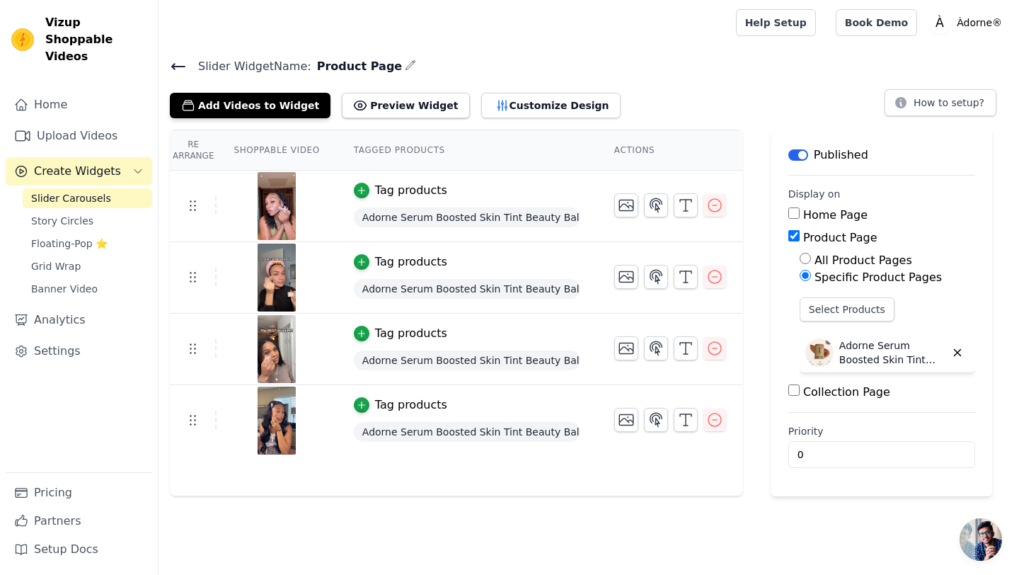
click at [181, 66] on icon at bounding box center [178, 67] width 13 height 6
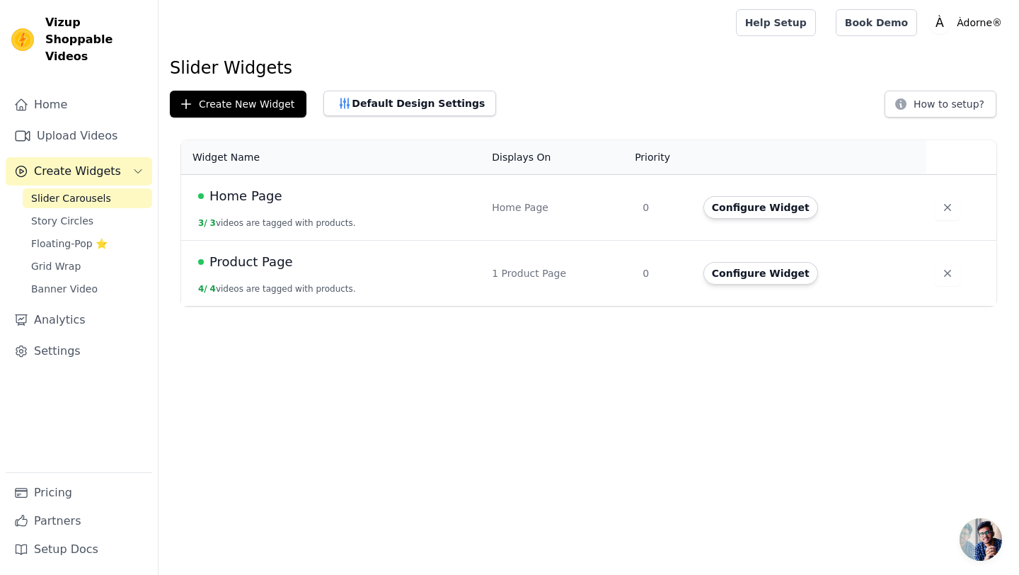
click at [266, 195] on span "Home Page" at bounding box center [245, 196] width 72 height 20
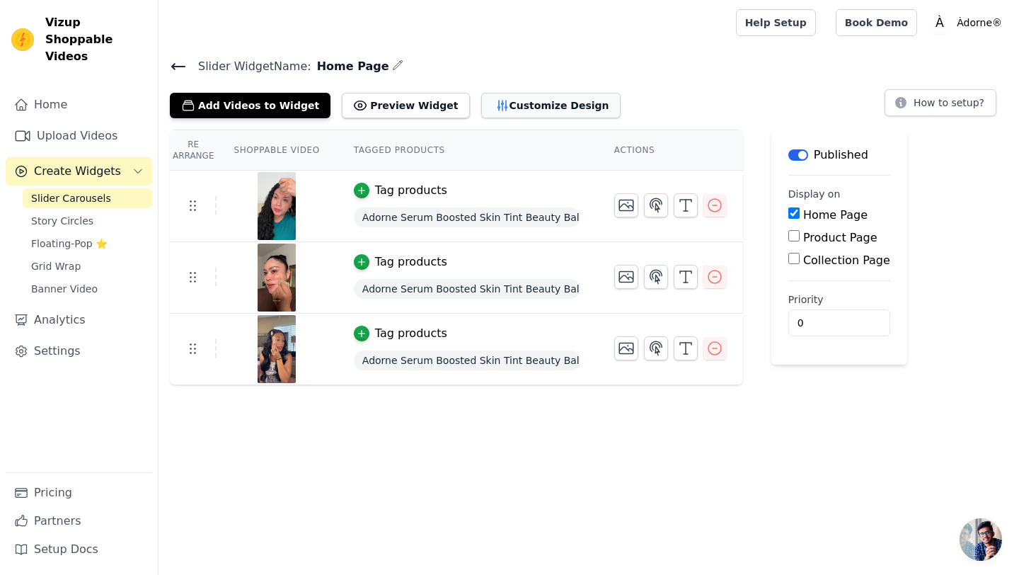
click at [490, 110] on button "Customize Design" at bounding box center [550, 105] width 139 height 25
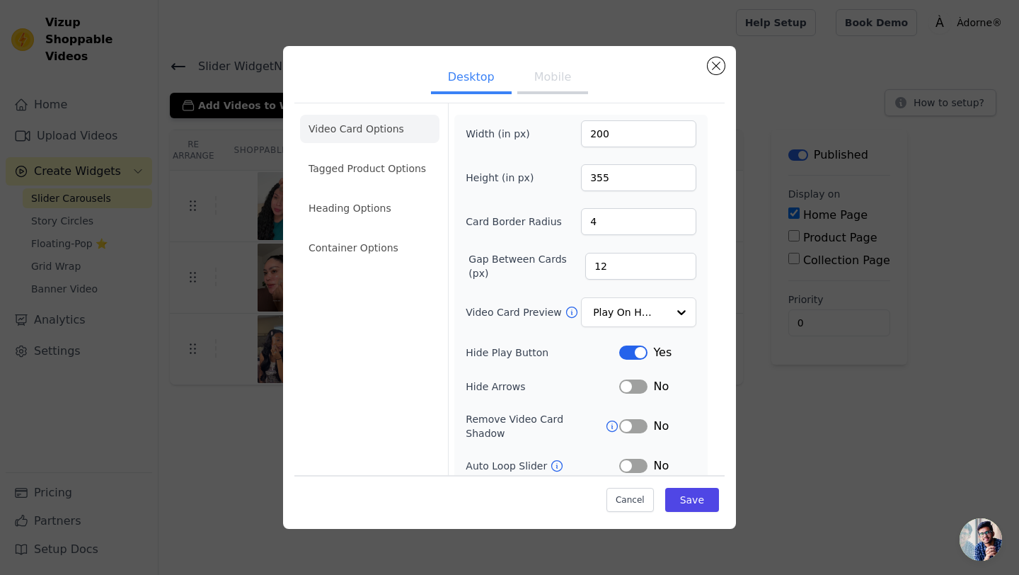
click at [538, 84] on button "Mobile" at bounding box center [552, 78] width 71 height 31
click at [362, 241] on li "Container Options" at bounding box center [369, 248] width 139 height 28
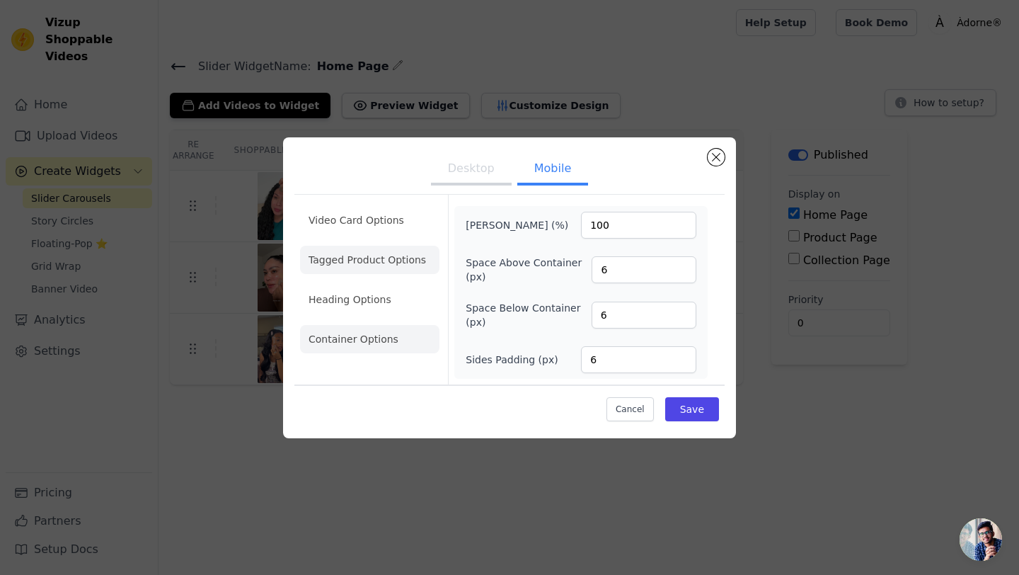
click at [354, 325] on li "Tagged Product Options" at bounding box center [369, 339] width 139 height 28
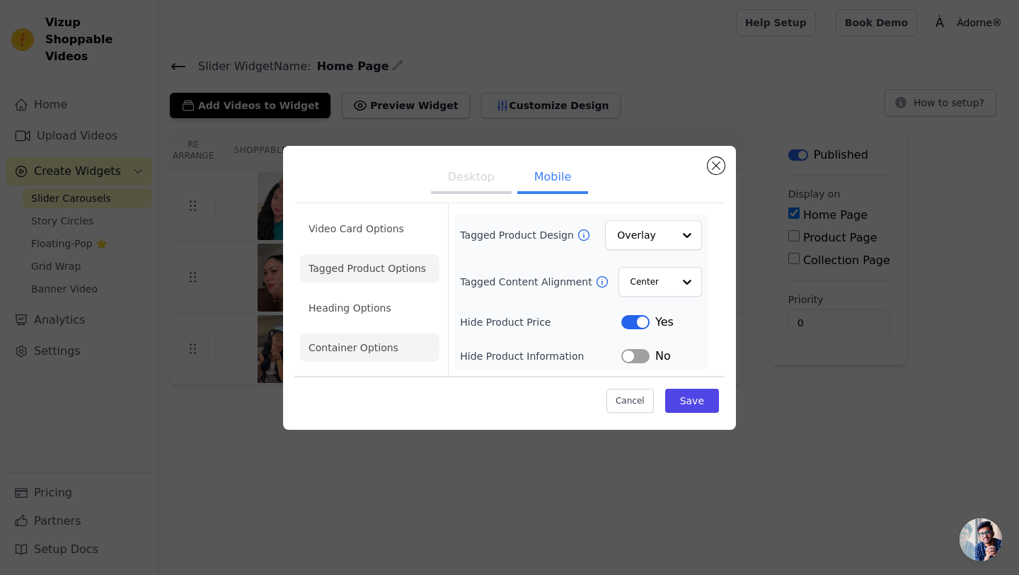
click at [359, 308] on li "Heading Options" at bounding box center [369, 308] width 139 height 28
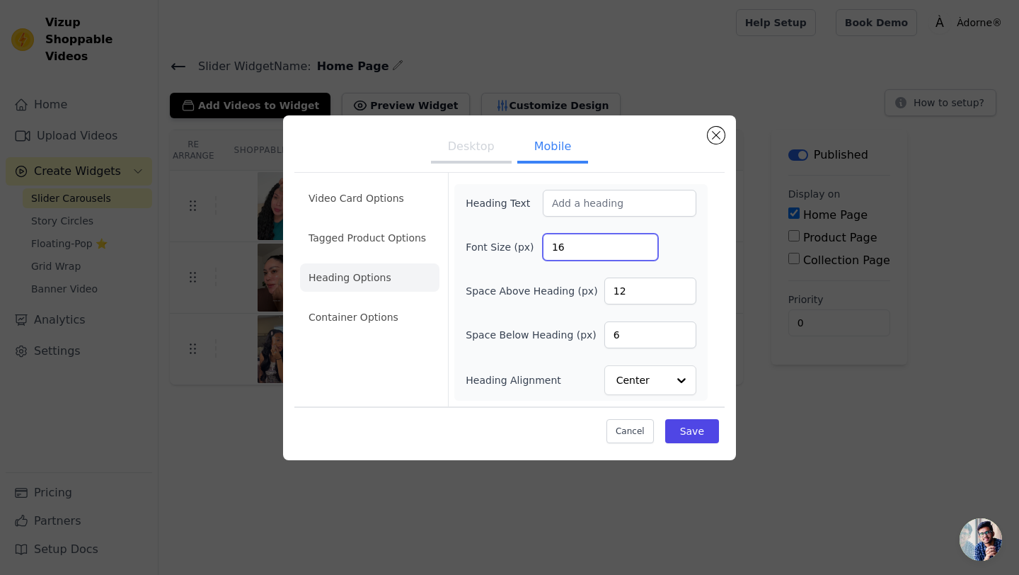
click at [582, 251] on input "16" at bounding box center [600, 247] width 115 height 27
click at [641, 250] on input "15" at bounding box center [600, 247] width 115 height 27
click at [641, 250] on input "14" at bounding box center [600, 247] width 115 height 27
click at [641, 250] on input "13" at bounding box center [600, 247] width 115 height 27
click at [641, 250] on input "12" at bounding box center [600, 247] width 115 height 27
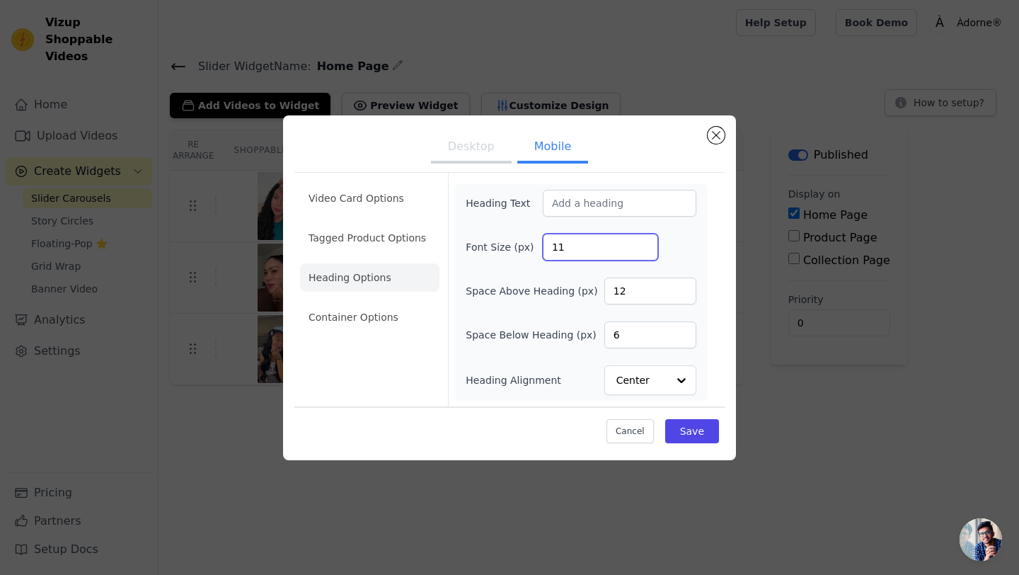
click at [641, 250] on input "11" at bounding box center [600, 247] width 115 height 27
type input "10"
click at [641, 250] on input "10" at bounding box center [600, 247] width 115 height 27
click at [689, 430] on button "Save" at bounding box center [692, 431] width 54 height 24
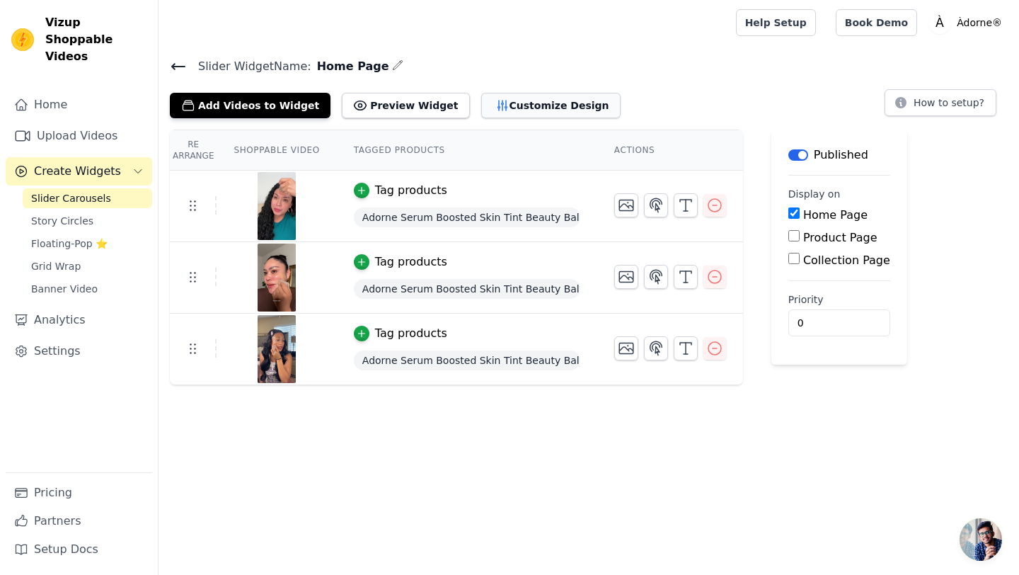
click at [492, 109] on button "Customize Design" at bounding box center [550, 105] width 139 height 25
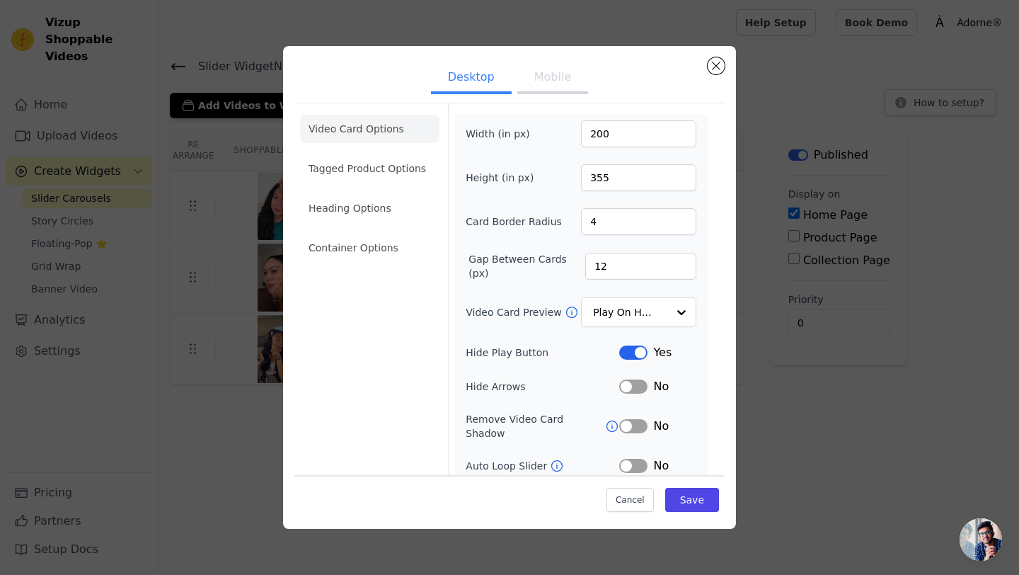
click at [550, 84] on button "Mobile" at bounding box center [552, 78] width 71 height 31
click at [355, 207] on li "Heading Options" at bounding box center [369, 208] width 139 height 28
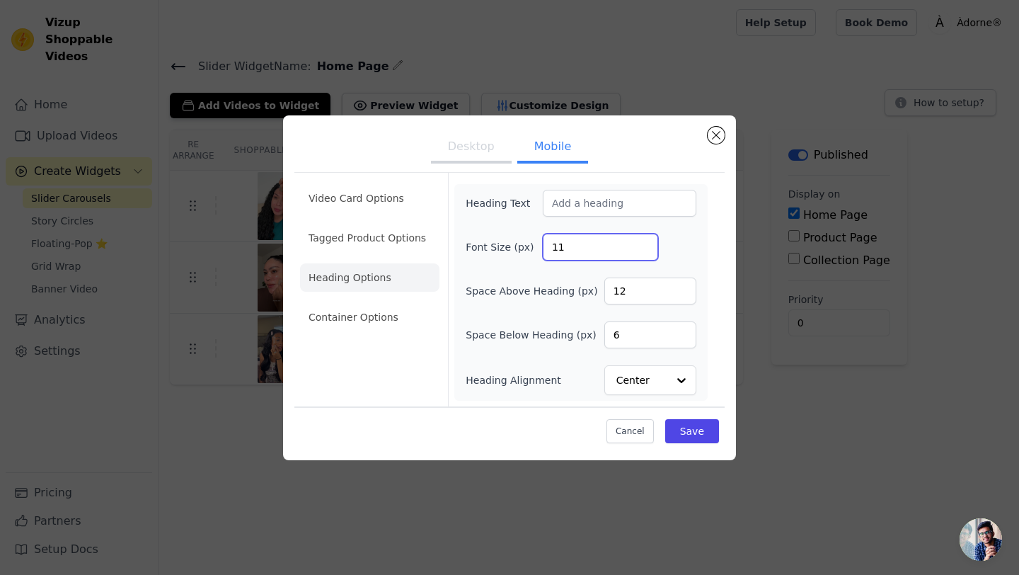
click at [645, 243] on input "11" at bounding box center [600, 247] width 115 height 27
click at [645, 243] on input "12" at bounding box center [600, 247] width 115 height 27
click at [645, 243] on input "13" at bounding box center [600, 247] width 115 height 27
click at [645, 243] on input "14" at bounding box center [600, 247] width 115 height 27
click at [645, 243] on input "15" at bounding box center [600, 247] width 115 height 27
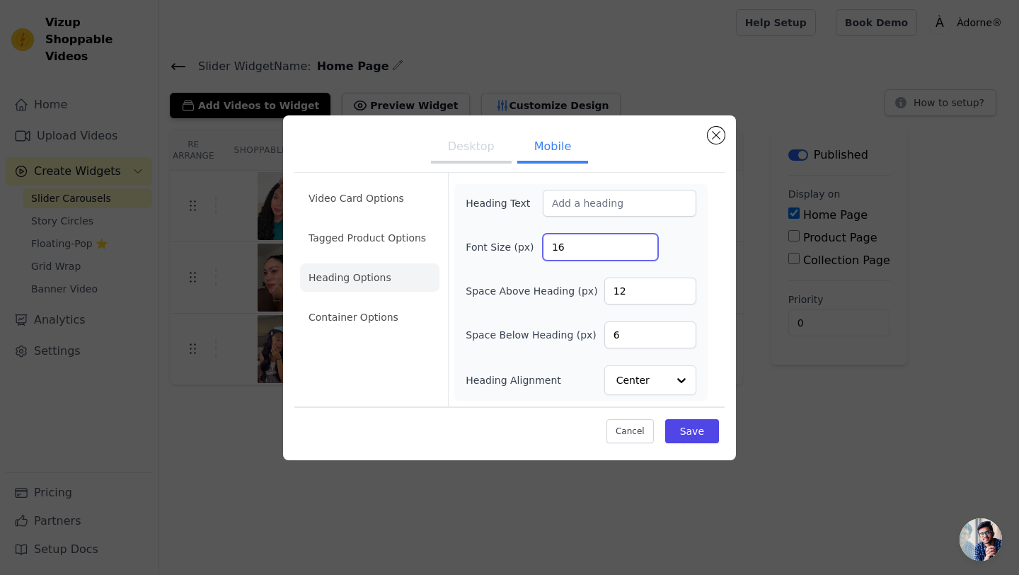
type input "16"
click at [645, 243] on input "16" at bounding box center [600, 247] width 115 height 27
click at [699, 438] on button "Save" at bounding box center [692, 431] width 54 height 24
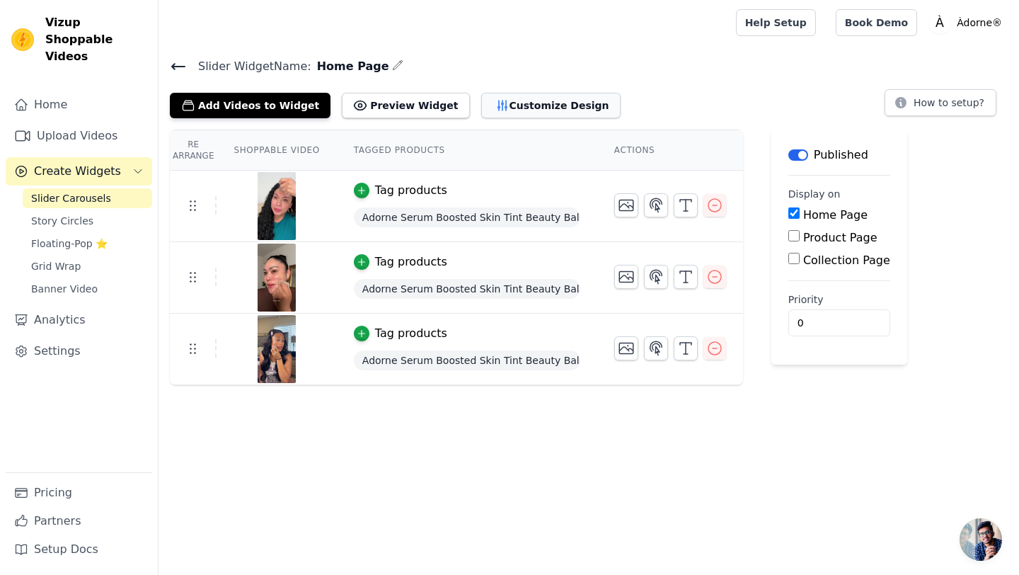
click at [486, 101] on button "Customize Design" at bounding box center [550, 105] width 139 height 25
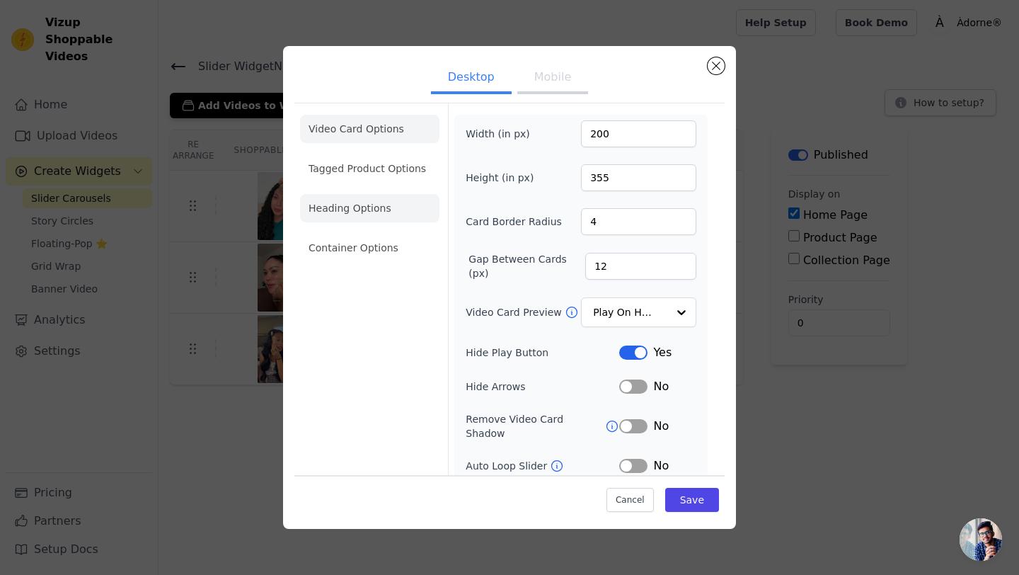
click at [361, 205] on li "Heading Options" at bounding box center [369, 208] width 139 height 28
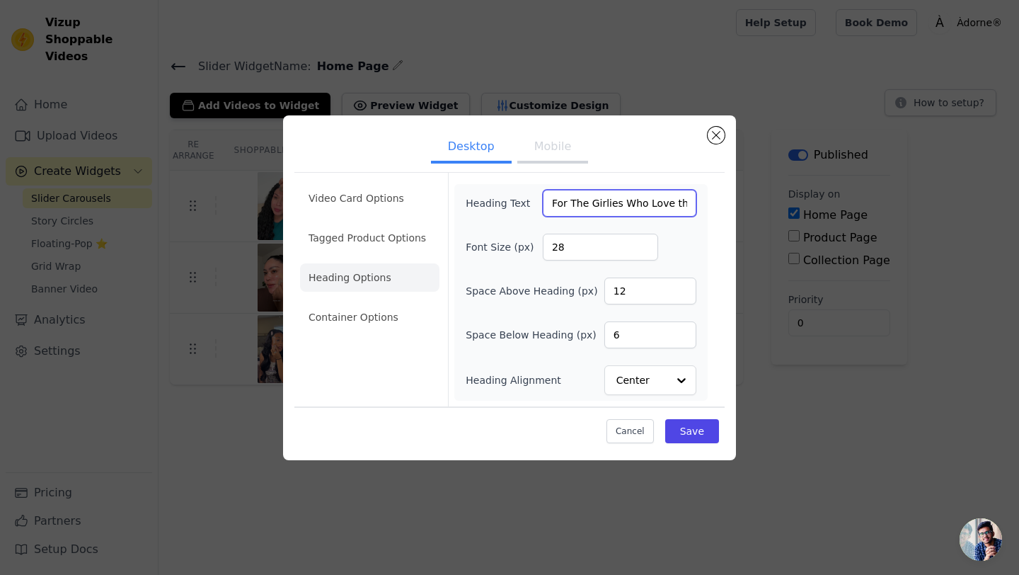
click at [635, 214] on input "For The Girlies Who Love the No Makeup Look" at bounding box center [620, 203] width 154 height 27
click at [567, 145] on button "Mobile" at bounding box center [552, 147] width 71 height 31
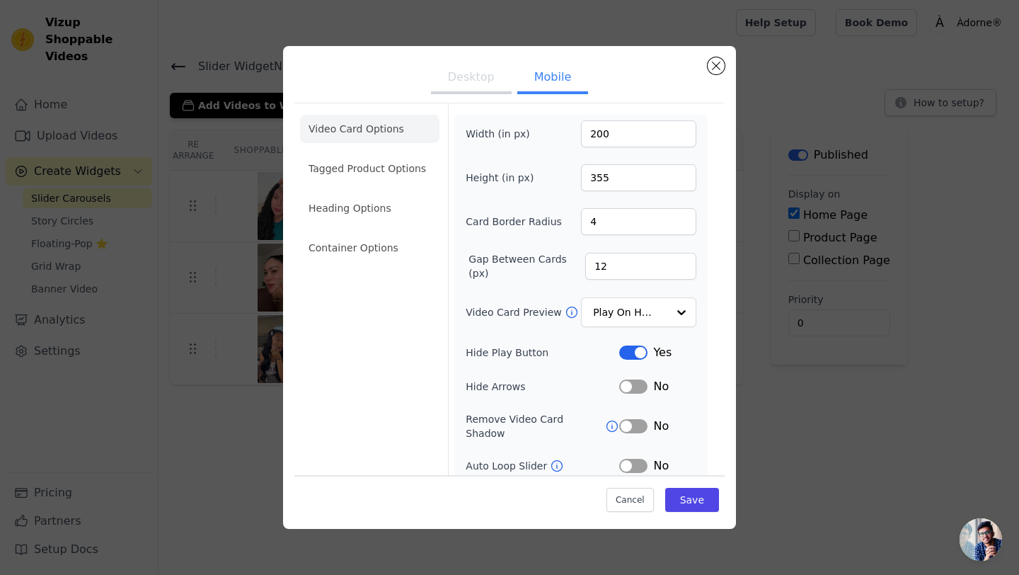
click at [372, 210] on li "Heading Options" at bounding box center [369, 208] width 139 height 28
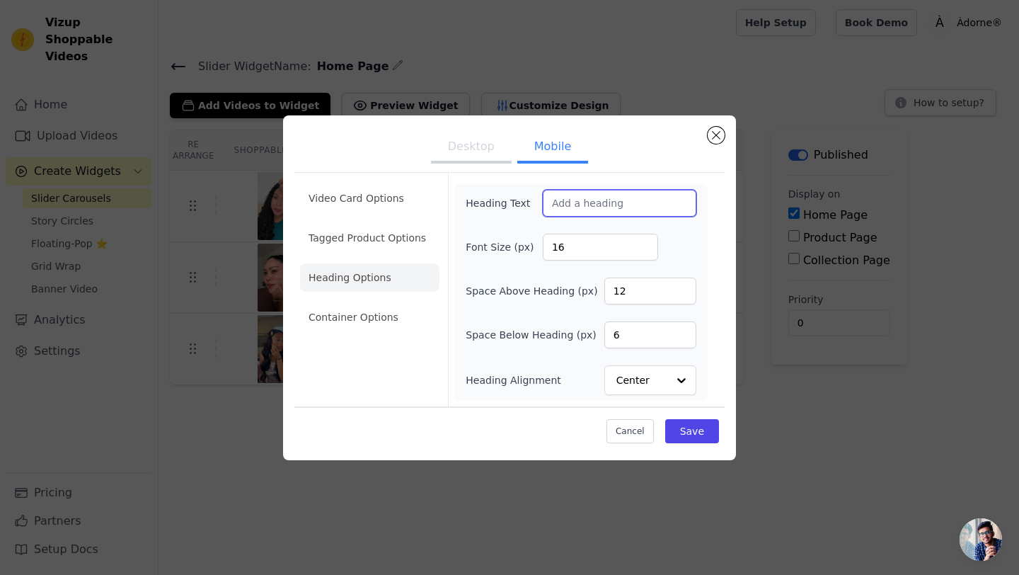
click at [573, 211] on input "Heading Text" at bounding box center [620, 203] width 154 height 27
paste input "For The Girlies Who Love the No Makeup Look"
type input "For The Girlies Who Love the No Makeup Look"
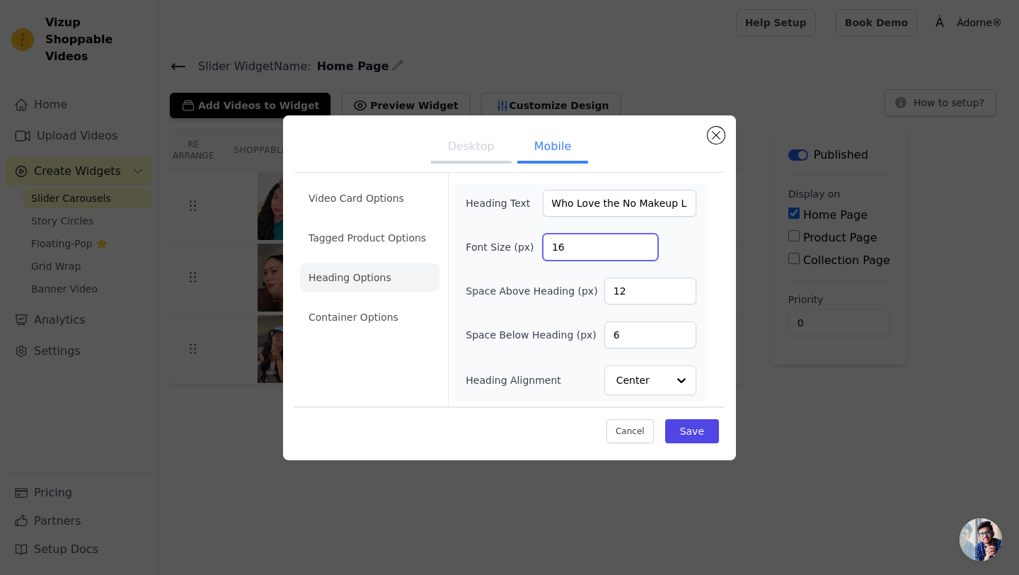
scroll to position [0, 0]
click at [567, 243] on input "16" at bounding box center [600, 247] width 115 height 27
click at [651, 251] on input "16" at bounding box center [600, 247] width 115 height 27
click at [646, 251] on input "15" at bounding box center [600, 247] width 115 height 27
click at [646, 251] on input "14" at bounding box center [600, 247] width 115 height 27
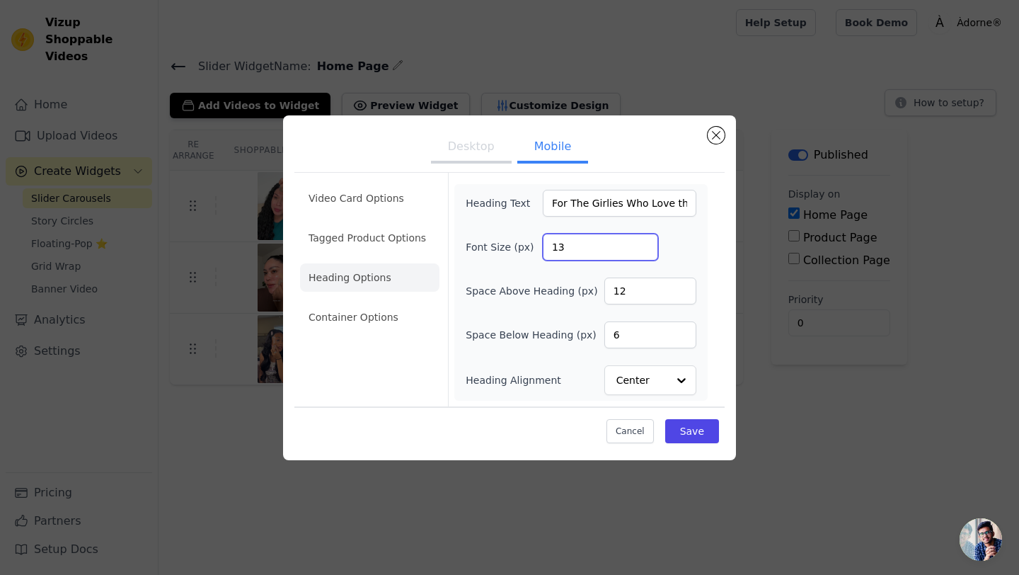
click at [646, 251] on input "13" at bounding box center [600, 247] width 115 height 27
click at [646, 251] on input "12" at bounding box center [600, 247] width 115 height 27
click at [646, 251] on input "11" at bounding box center [600, 247] width 115 height 27
type input "10"
click at [646, 251] on input "10" at bounding box center [600, 247] width 115 height 27
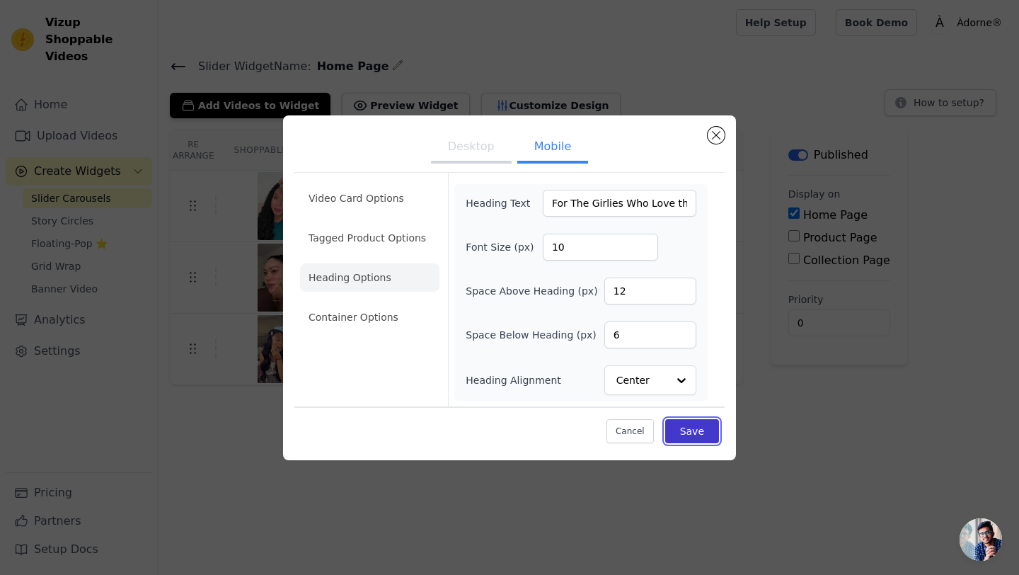
click at [690, 424] on button "Save" at bounding box center [692, 431] width 54 height 24
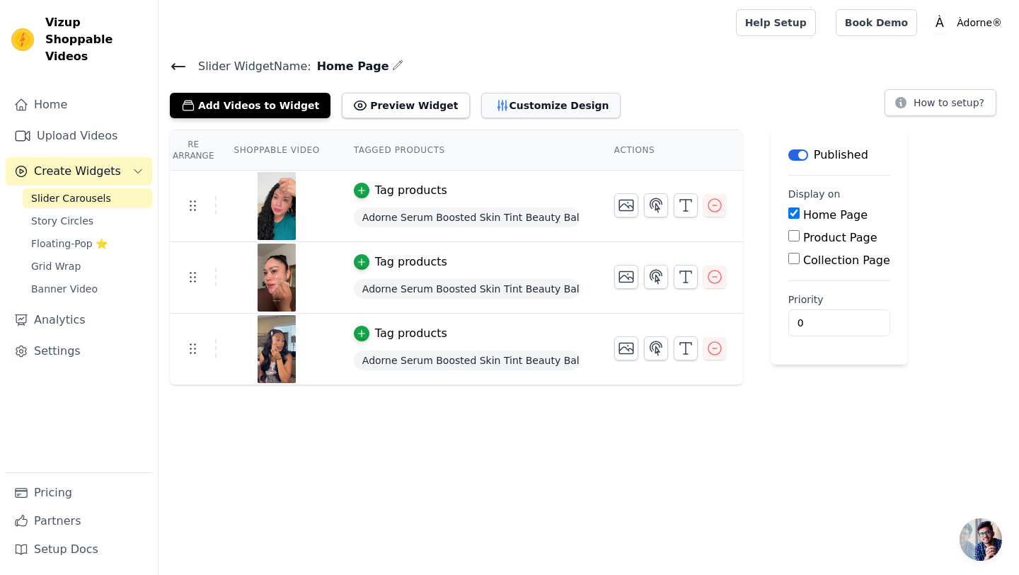
click at [495, 105] on icon "button" at bounding box center [502, 105] width 14 height 14
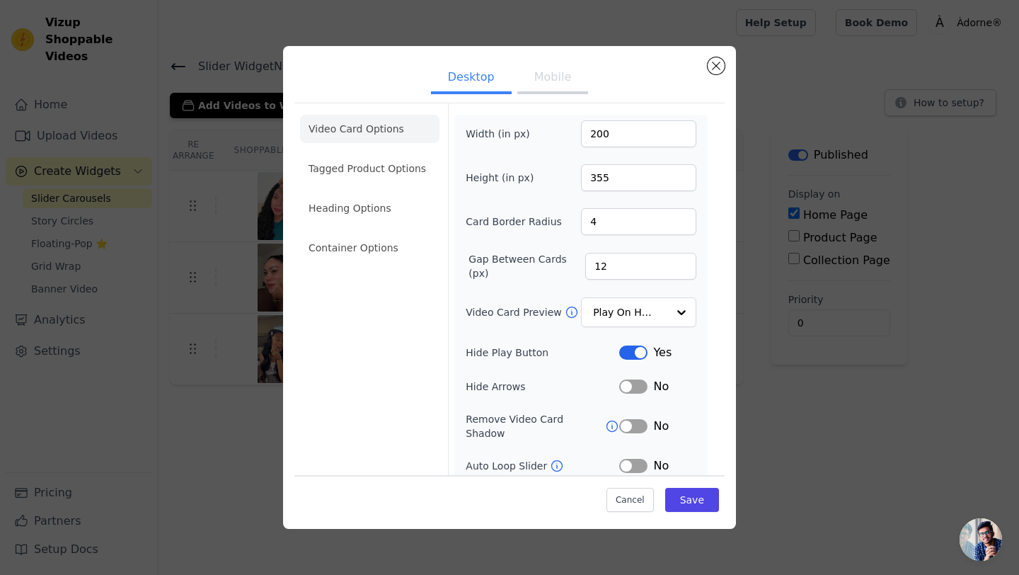
click at [551, 96] on ul "Desktop Mobile" at bounding box center [509, 78] width 430 height 42
click at [551, 77] on button "Mobile" at bounding box center [552, 78] width 71 height 31
click at [369, 222] on ul "Video Card Options Tagged Product Options Heading Options Container Options" at bounding box center [369, 188] width 139 height 159
click at [369, 211] on li "Heading Options" at bounding box center [369, 208] width 139 height 28
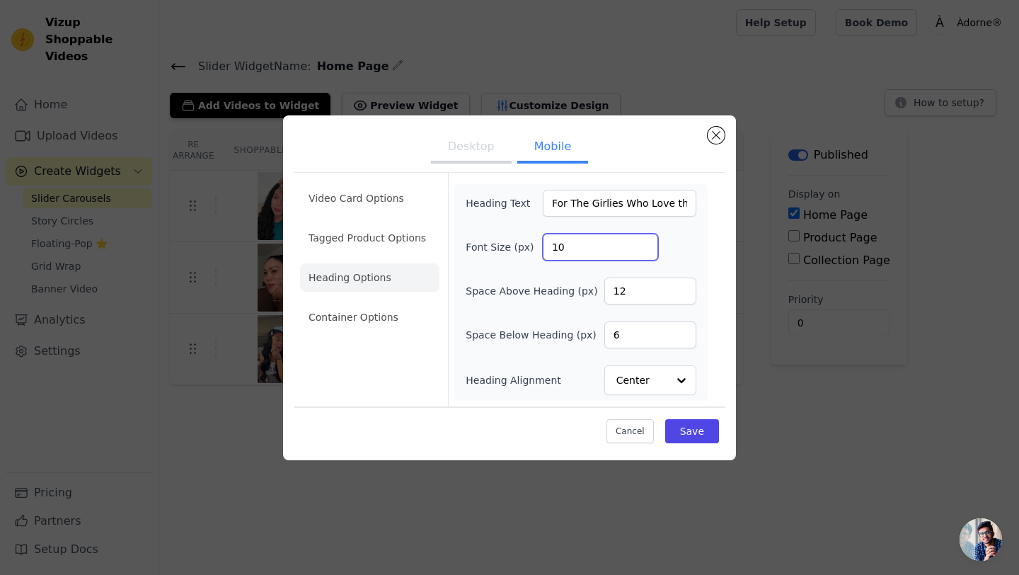
click at [590, 251] on input "10" at bounding box center [600, 247] width 115 height 27
click at [643, 243] on input "11" at bounding box center [600, 247] width 115 height 27
click at [643, 243] on input "12" at bounding box center [600, 247] width 115 height 27
click at [643, 243] on input "13" at bounding box center [600, 247] width 115 height 27
type input "14"
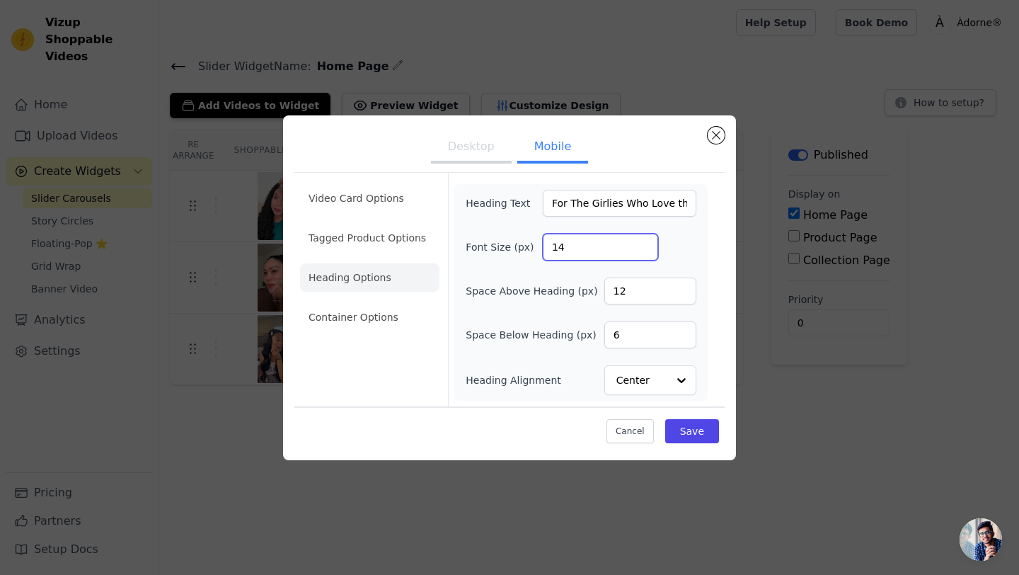
click at [643, 243] on input "14" at bounding box center [600, 247] width 115 height 27
click at [694, 437] on button "Save" at bounding box center [692, 431] width 54 height 24
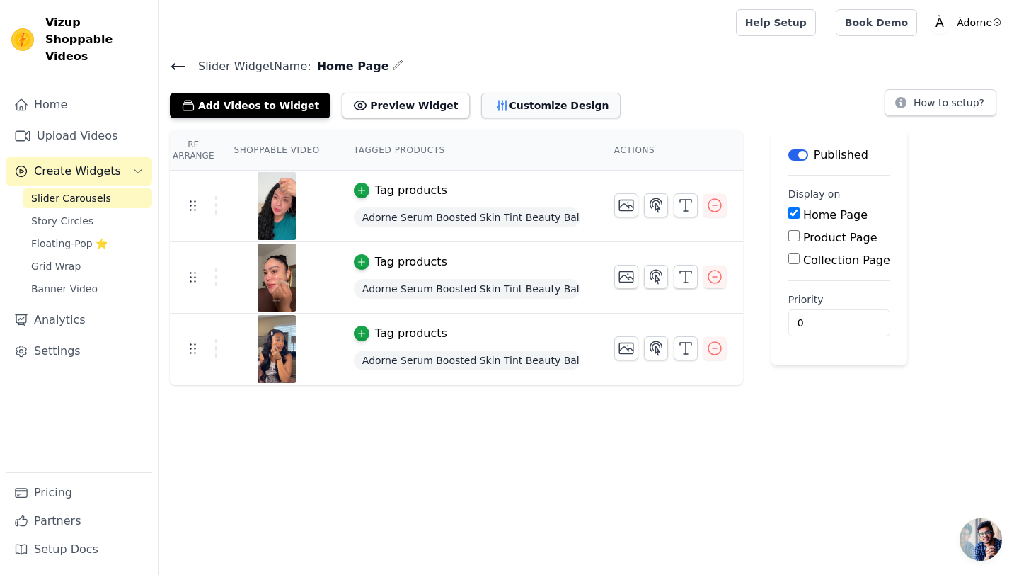
click at [488, 98] on button "Customize Design" at bounding box center [550, 105] width 139 height 25
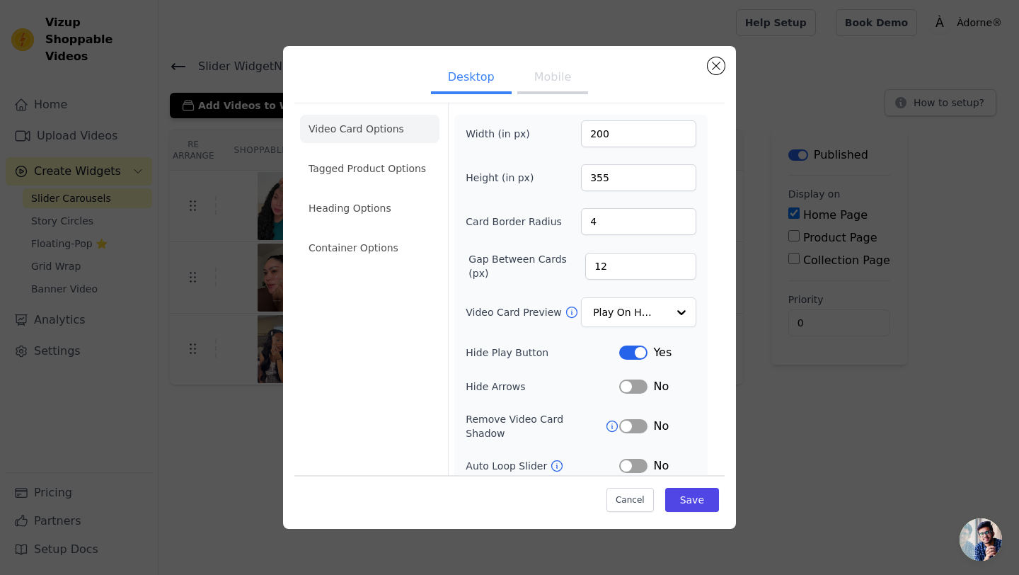
click at [372, 211] on li "Heading Options" at bounding box center [369, 208] width 139 height 28
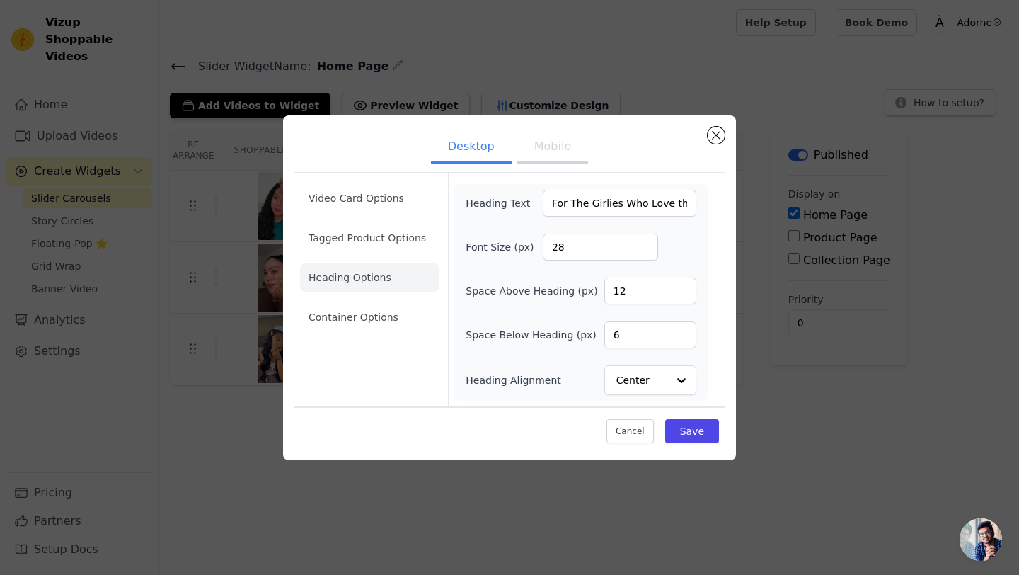
click at [533, 154] on button "Mobile" at bounding box center [552, 147] width 71 height 31
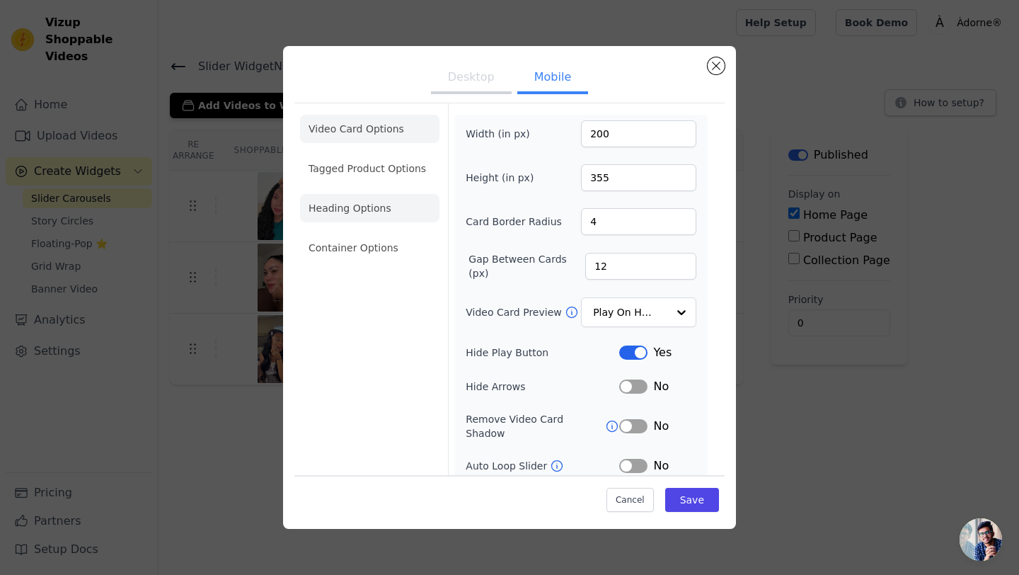
click at [361, 218] on li "Heading Options" at bounding box center [369, 208] width 139 height 28
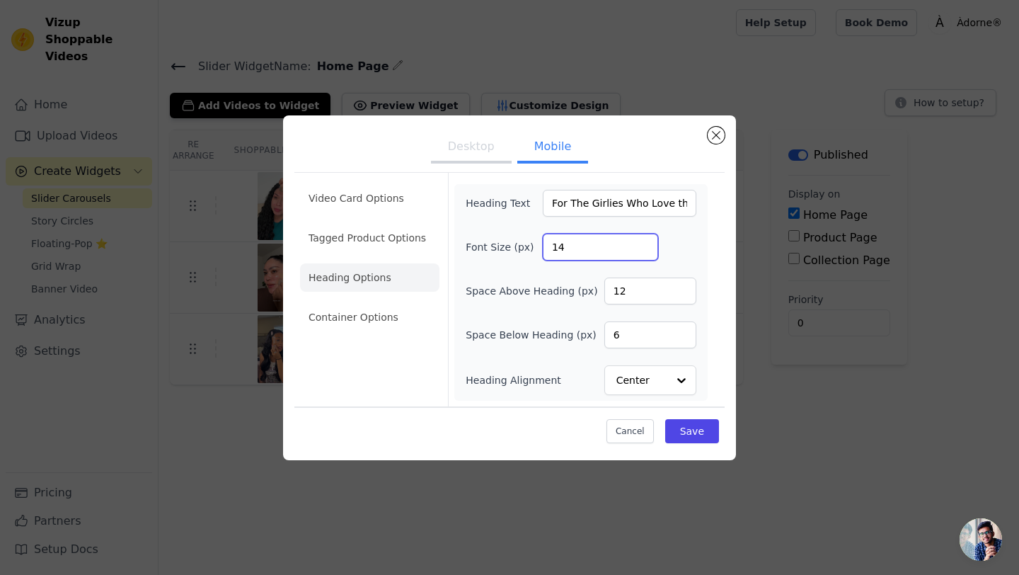
click at [566, 237] on input "14" at bounding box center [600, 247] width 115 height 27
type input "13"
click at [704, 424] on button "Save" at bounding box center [692, 431] width 54 height 24
